Goal: Navigation & Orientation: Find specific page/section

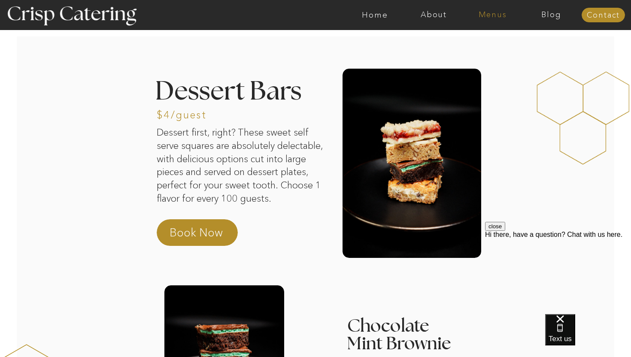
click at [482, 12] on nav "Menus" at bounding box center [492, 15] width 59 height 9
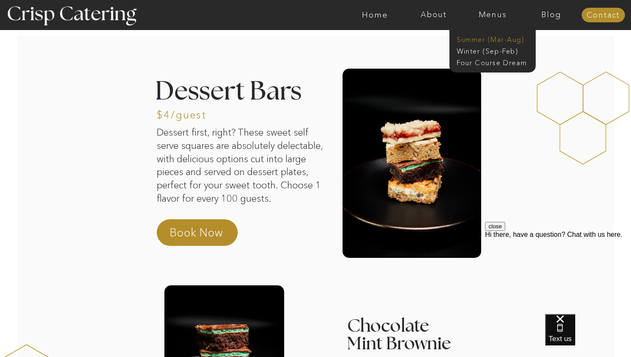
click at [476, 40] on nav "Summer (Mar-Aug)" at bounding box center [495, 39] width 77 height 8
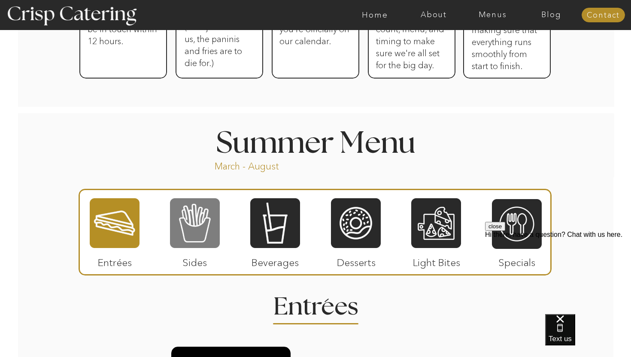
click at [204, 223] on div at bounding box center [195, 224] width 50 height 52
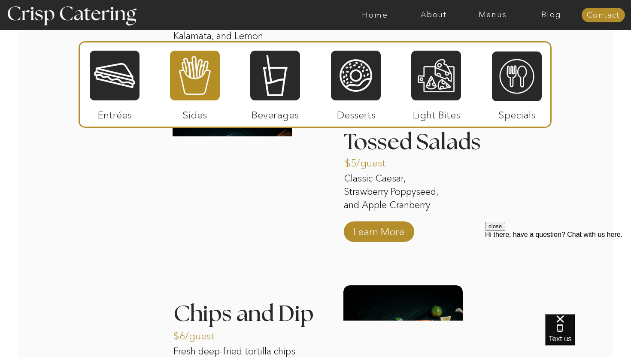
scroll to position [1031, 0]
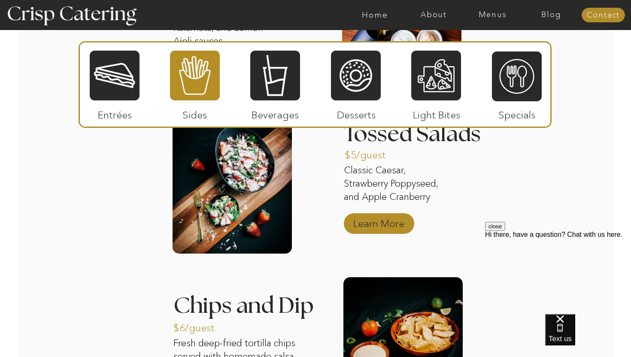
click at [372, 219] on p "Learn More" at bounding box center [379, 221] width 57 height 25
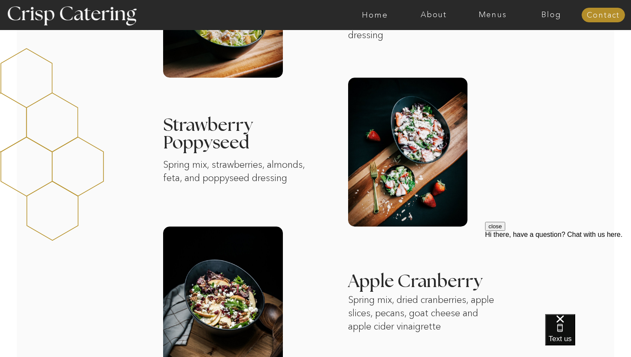
scroll to position [297, 0]
